Goal: Information Seeking & Learning: Learn about a topic

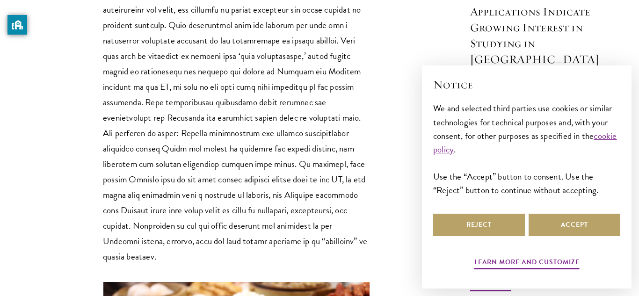
scroll to position [891, 0]
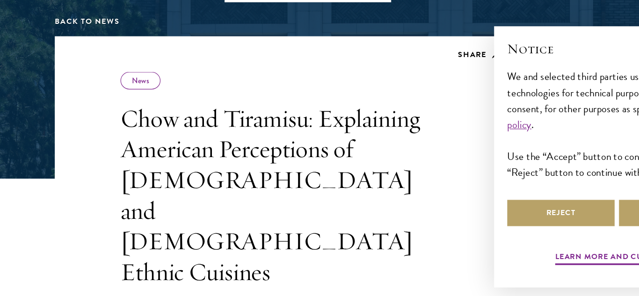
scroll to position [96, 0]
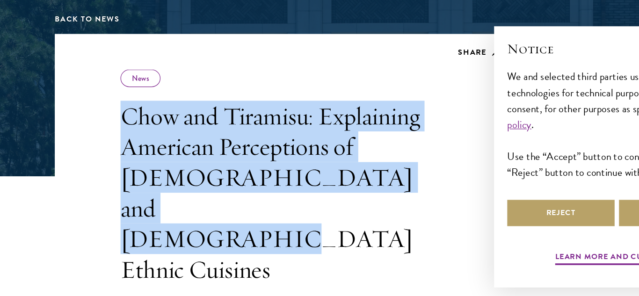
drag, startPoint x: 105, startPoint y: 139, endPoint x: 343, endPoint y: 200, distance: 245.9
click at [343, 200] on h1 "Chow and Tiramisu: Explaining American Perceptions of [DEMOGRAPHIC_DATA] and [D…" at bounding box center [236, 207] width 267 height 157
copy h1 "Chow and Tiramisu: Explaining American Perceptions of [DEMOGRAPHIC_DATA] and [D…"
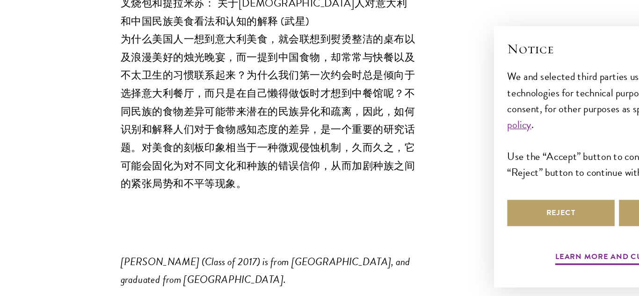
scroll to position [5379, 0]
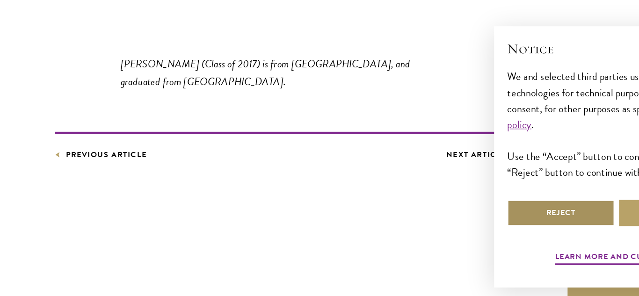
click at [467, 234] on button "Reject" at bounding box center [479, 225] width 92 height 22
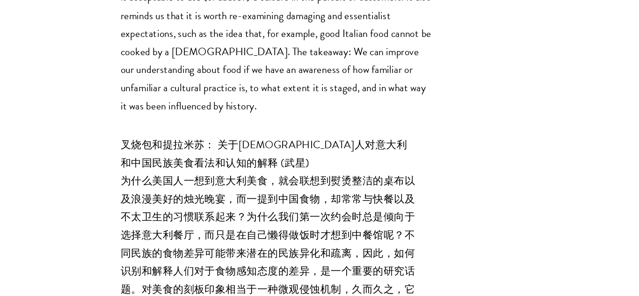
scroll to position [5094, 0]
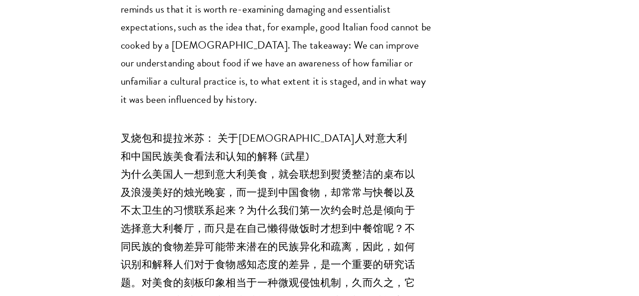
drag, startPoint x: 105, startPoint y: 153, endPoint x: 159, endPoint y: 155, distance: 53.8
copy em "[PERSON_NAME]"
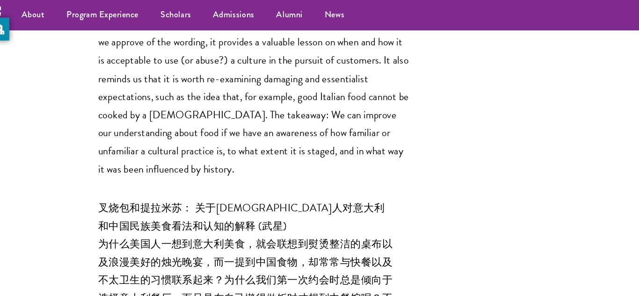
scroll to position [5077, 0]
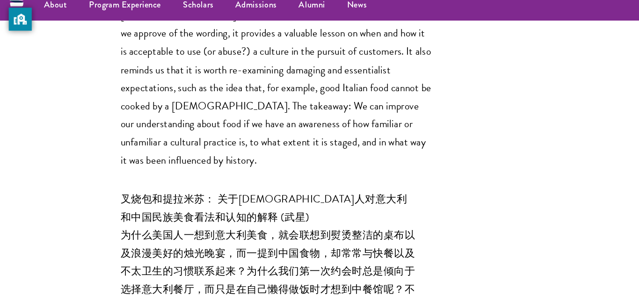
drag, startPoint x: 104, startPoint y: 171, endPoint x: 160, endPoint y: 168, distance: 56.2
copy em "[PERSON_NAME]"
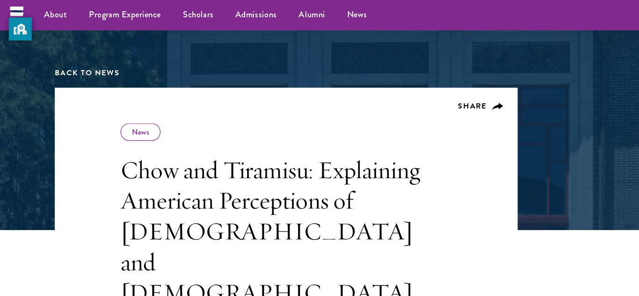
scroll to position [93, 0]
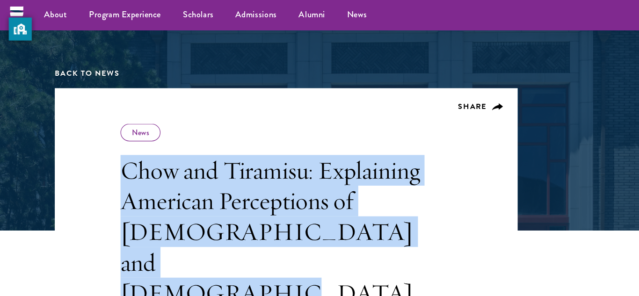
drag, startPoint x: 108, startPoint y: 149, endPoint x: 366, endPoint y: 203, distance: 263.9
click at [366, 203] on h1 "Chow and Tiramisu: Explaining American Perceptions of [DEMOGRAPHIC_DATA] and [D…" at bounding box center [236, 210] width 267 height 157
copy h1 "Chow and Tiramisu: Explaining American Perceptions of [DEMOGRAPHIC_DATA] and [D…"
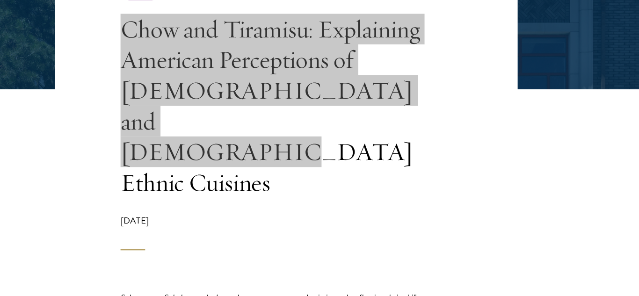
scroll to position [175, 0]
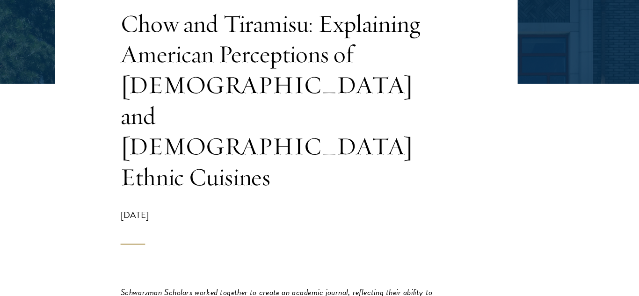
scroll to position [0, 0]
